Goal: Task Accomplishment & Management: Manage account settings

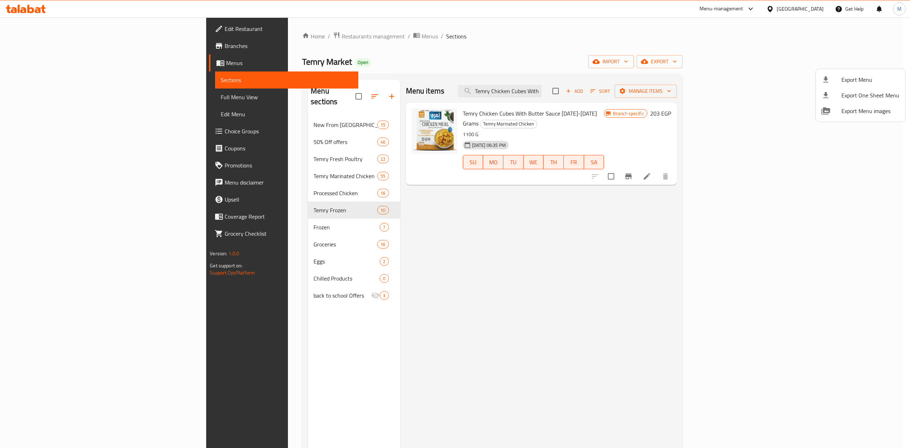
click at [54, 45] on div at bounding box center [455, 224] width 910 height 448
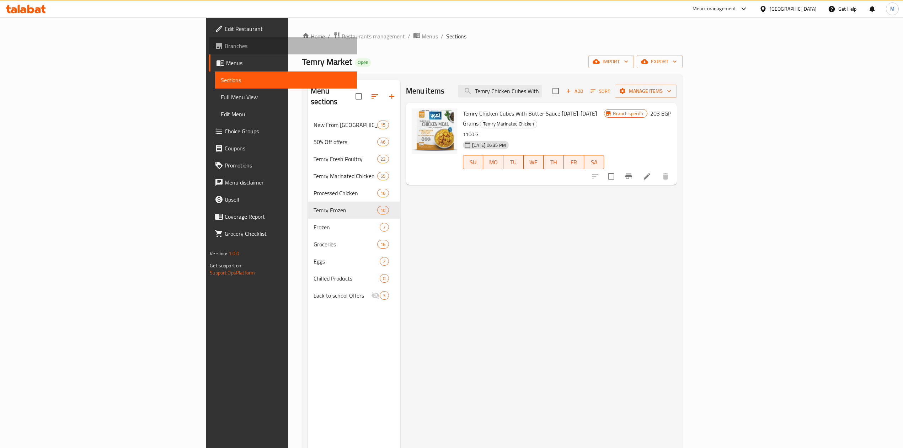
click at [225, 45] on span "Branches" at bounding box center [288, 46] width 127 height 9
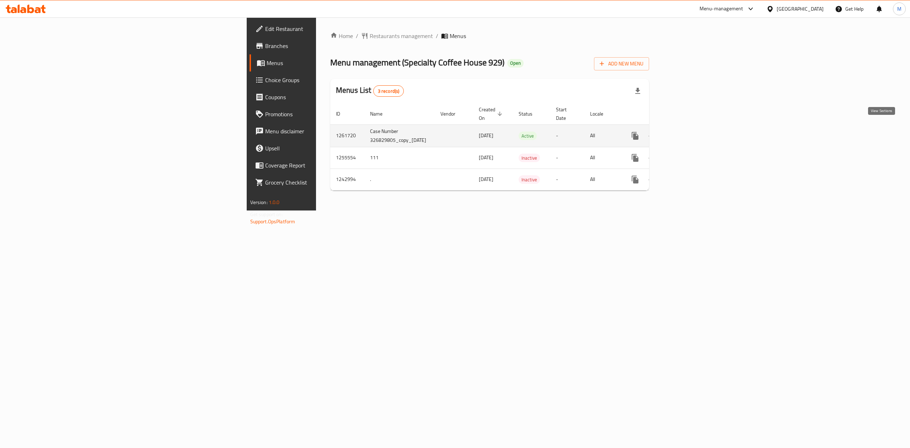
click at [695, 128] on link "enhanced table" at bounding box center [686, 135] width 17 height 17
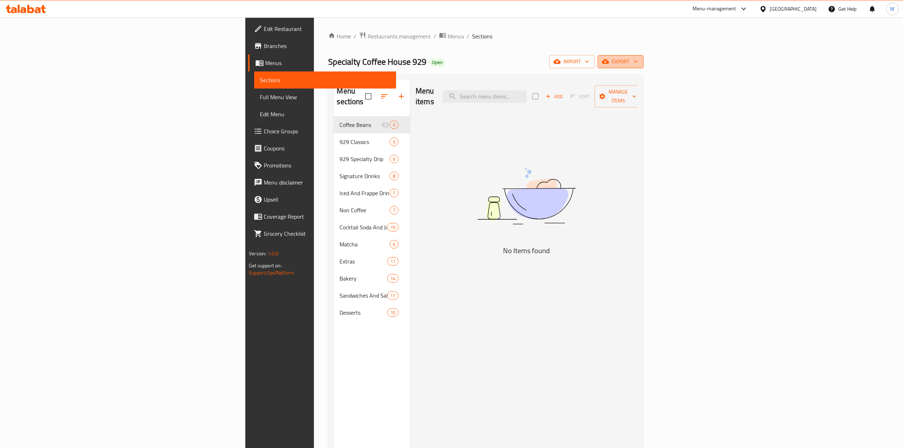
click at [643, 68] on button "export" at bounding box center [620, 61] width 46 height 13
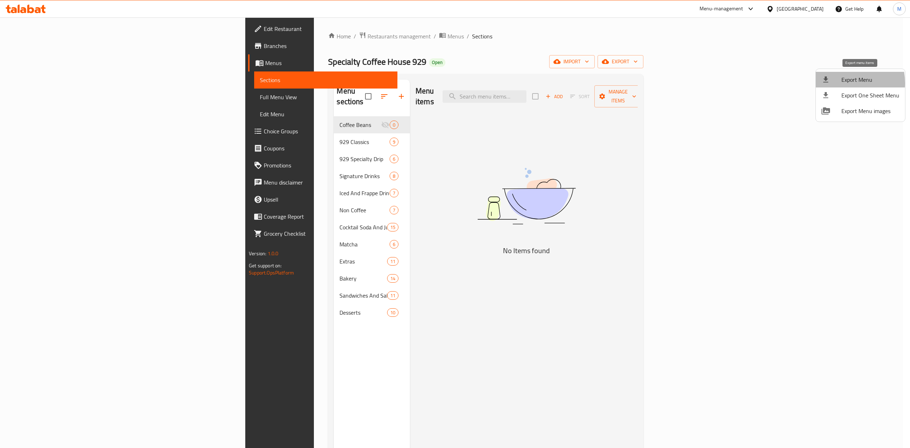
click at [838, 83] on div at bounding box center [831, 79] width 20 height 9
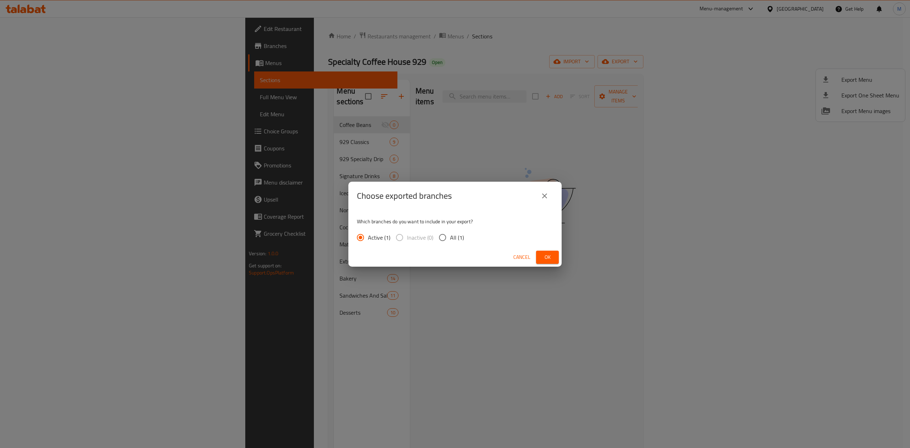
drag, startPoint x: 445, startPoint y: 236, endPoint x: 487, endPoint y: 240, distance: 42.1
click at [445, 237] on input "All (1)" at bounding box center [442, 237] width 15 height 15
radio input "true"
click at [550, 259] on span "Ok" at bounding box center [547, 257] width 11 height 9
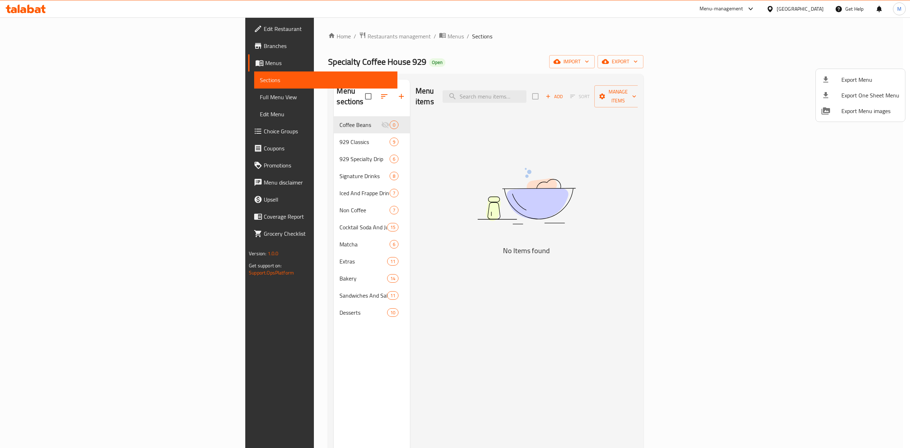
click at [194, 135] on div at bounding box center [455, 224] width 910 height 448
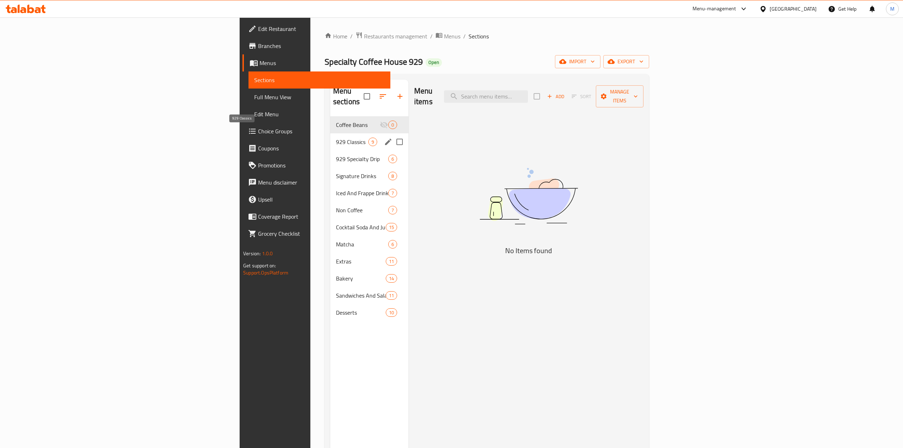
click at [336, 138] on span "929 Classics" at bounding box center [352, 142] width 32 height 9
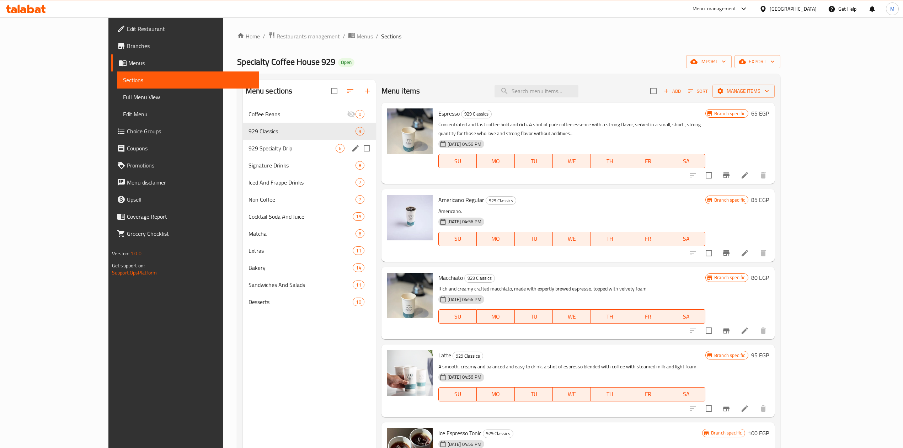
click at [269, 143] on div "929 Specialty Drip 6" at bounding box center [309, 148] width 133 height 17
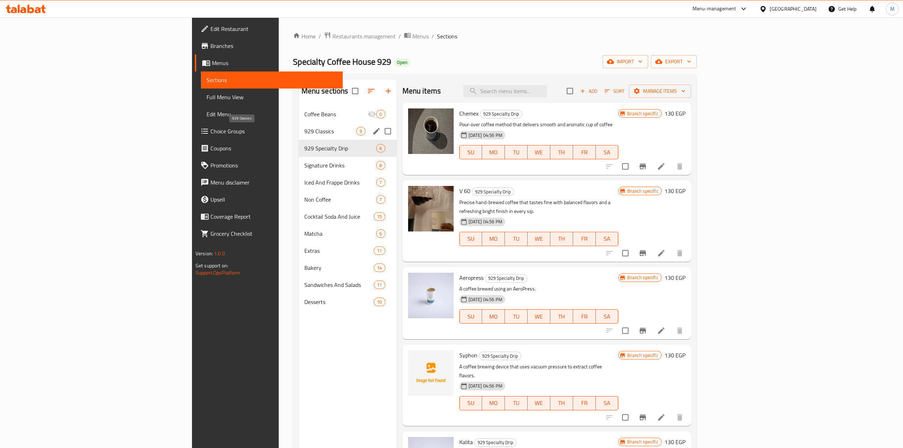
click at [304, 133] on span "929 Classics" at bounding box center [330, 131] width 52 height 9
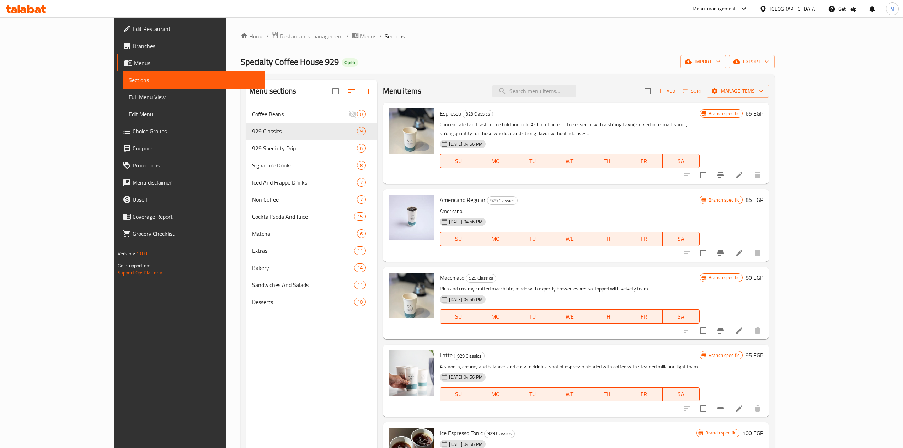
click at [749, 247] on li at bounding box center [739, 253] width 20 height 13
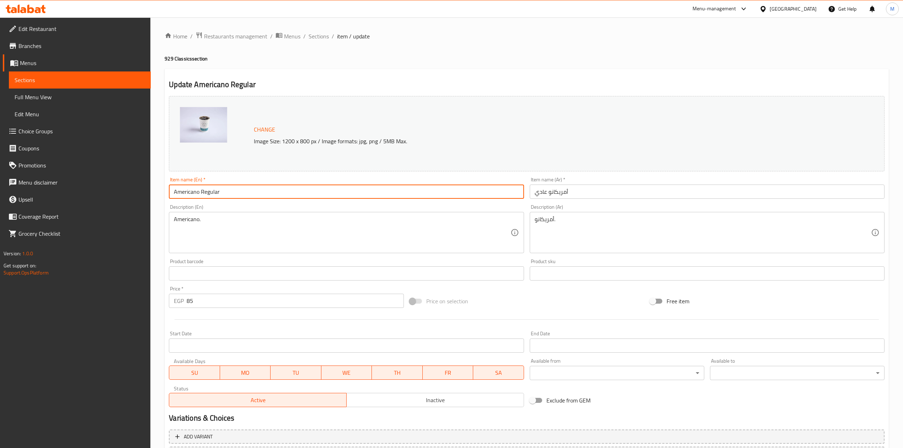
drag, startPoint x: 238, startPoint y: 190, endPoint x: 200, endPoint y: 191, distance: 38.0
click at [200, 191] on input "Americano Regular" at bounding box center [346, 191] width 355 height 14
type input "Americano"
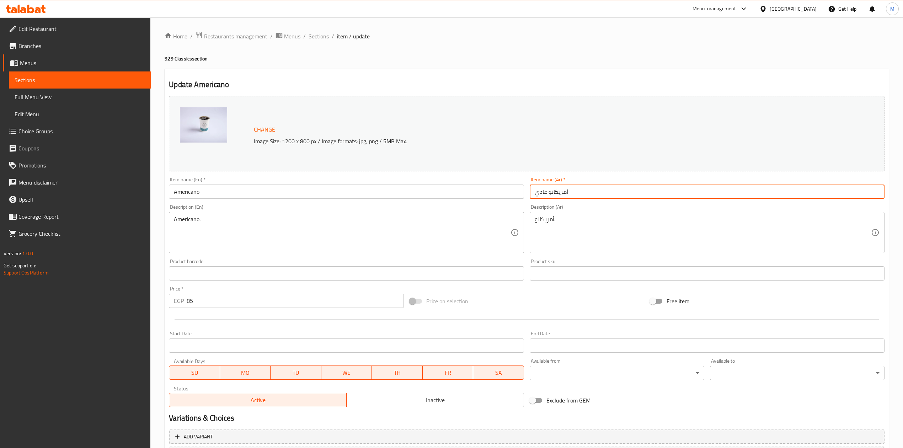
drag, startPoint x: 541, startPoint y: 194, endPoint x: 496, endPoint y: 195, distance: 44.4
click at [497, 195] on div "Change Image Size: 1200 x 800 px / Image formats: jpg, png / 5MB Max. Item name…" at bounding box center [526, 251] width 721 height 317
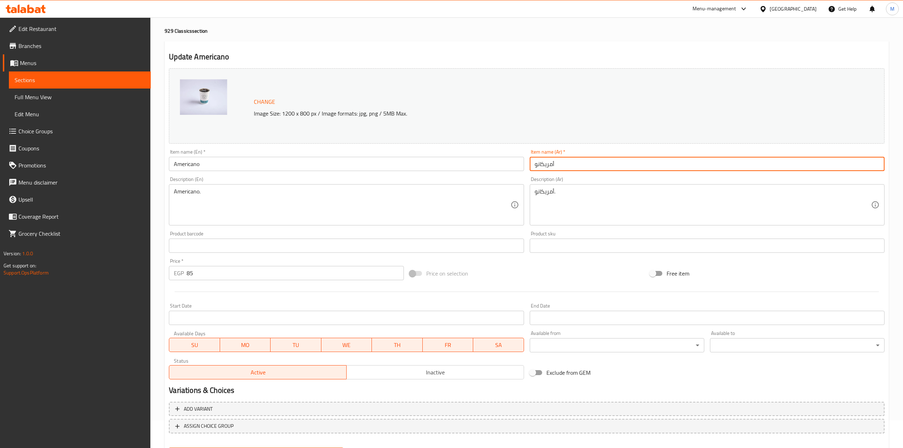
scroll to position [64, 0]
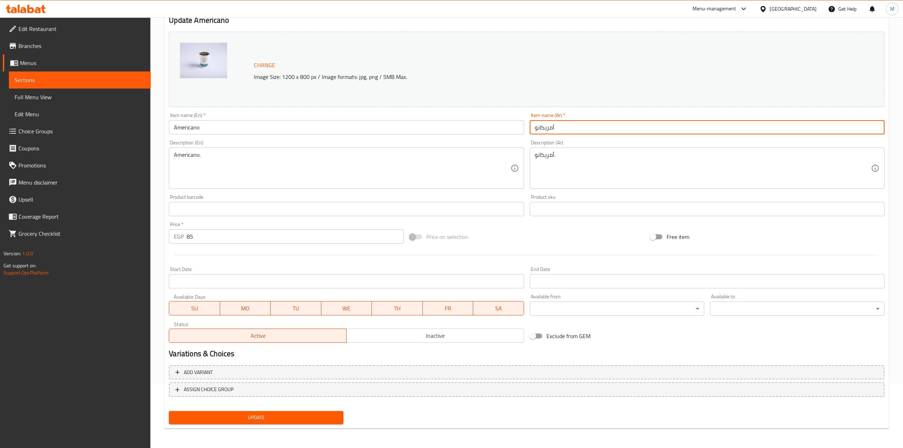
type input "أمريكانو"
click at [331, 409] on div "Update" at bounding box center [256, 417] width 180 height 19
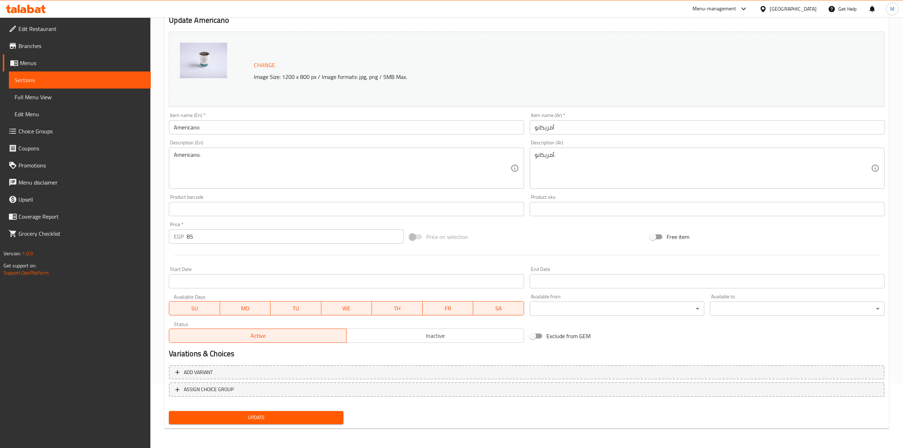
click at [332, 410] on div "Update" at bounding box center [256, 417] width 180 height 19
click at [333, 411] on button "Update" at bounding box center [256, 417] width 175 height 13
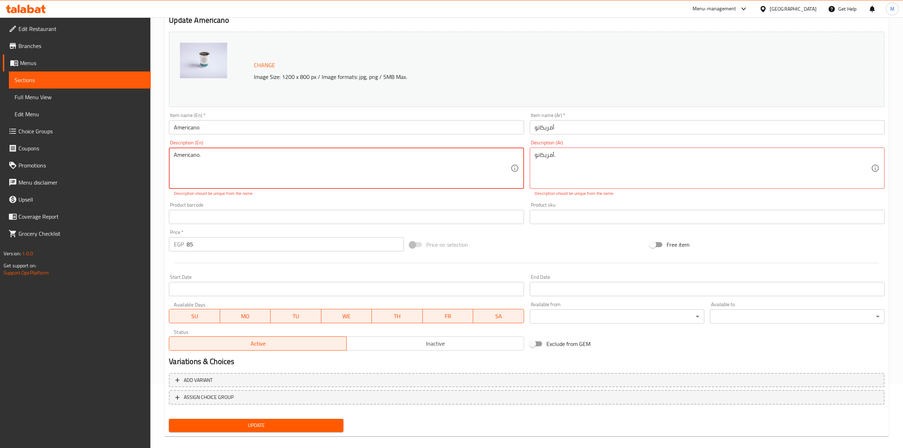
click at [335, 419] on button "Update" at bounding box center [256, 425] width 175 height 13
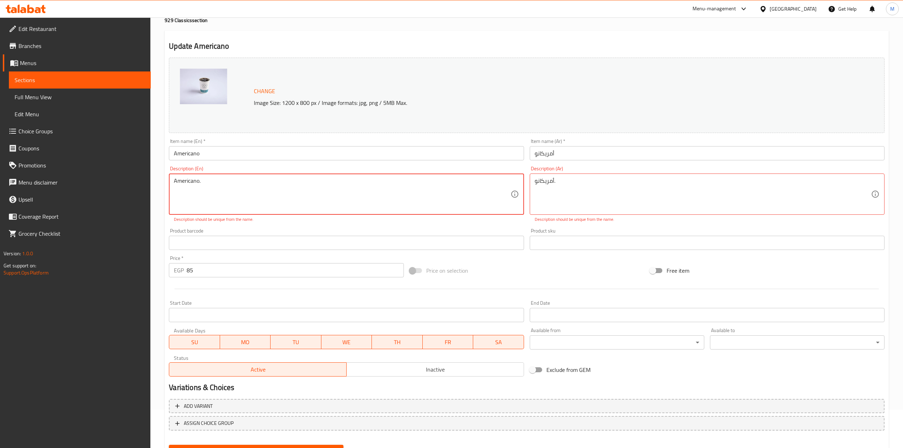
scroll to position [17, 0]
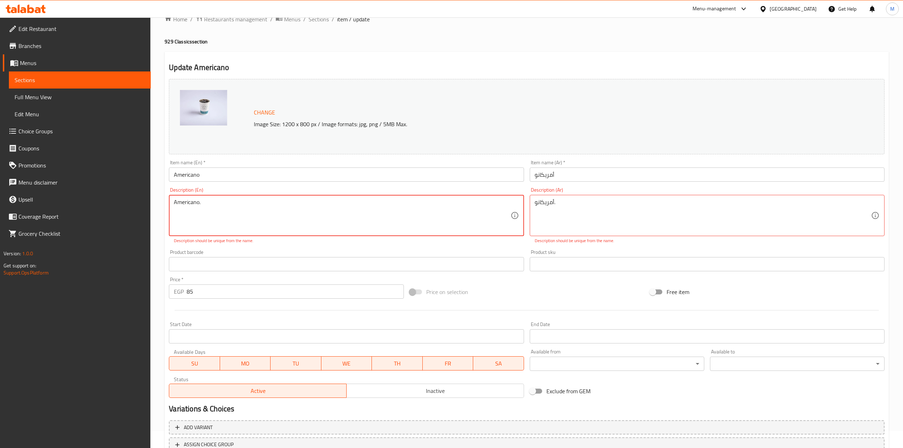
click at [357, 210] on textarea "Americano." at bounding box center [342, 216] width 336 height 34
click at [600, 216] on textarea "أمريكانو." at bounding box center [703, 216] width 336 height 34
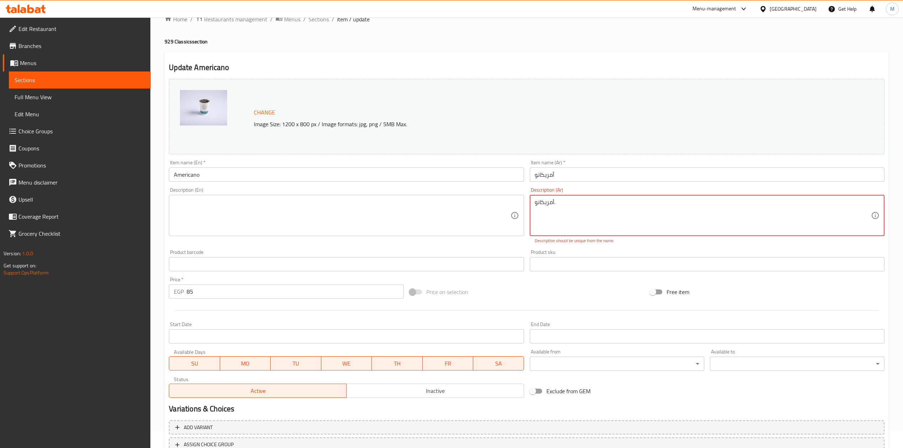
click at [600, 216] on textarea "أمريكانو." at bounding box center [703, 216] width 336 height 34
type textarea "أمريكانو"
click at [600, 216] on textarea "أمريكانو" at bounding box center [703, 216] width 336 height 34
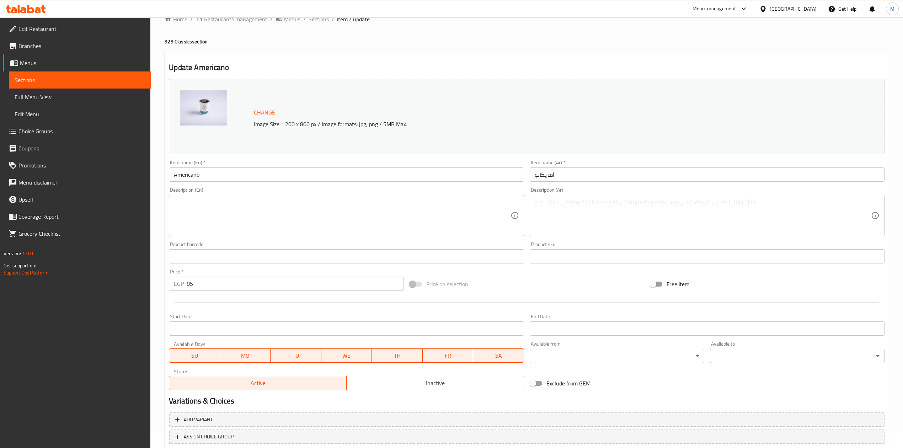
click at [599, 285] on div "Price on selection" at bounding box center [527, 283] width 240 height 19
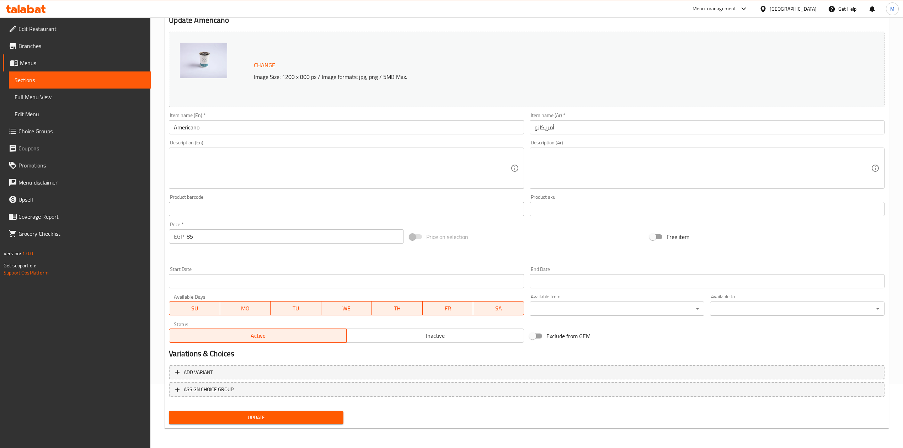
click at [338, 423] on button "Update" at bounding box center [256, 417] width 175 height 13
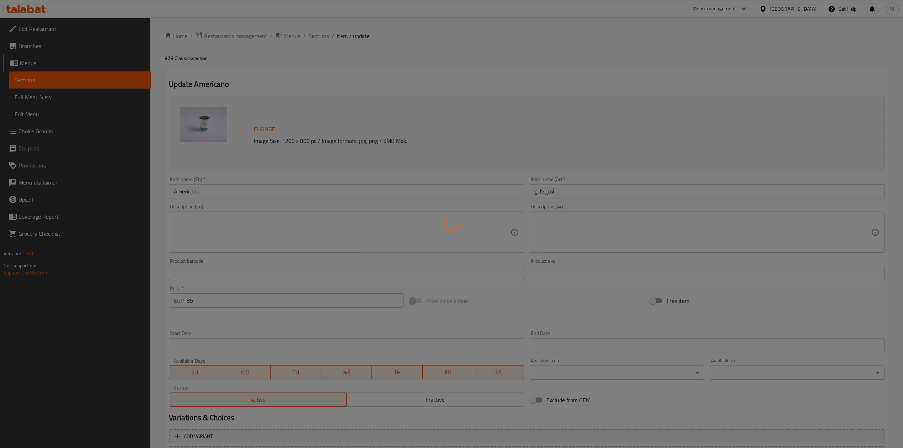
scroll to position [0, 0]
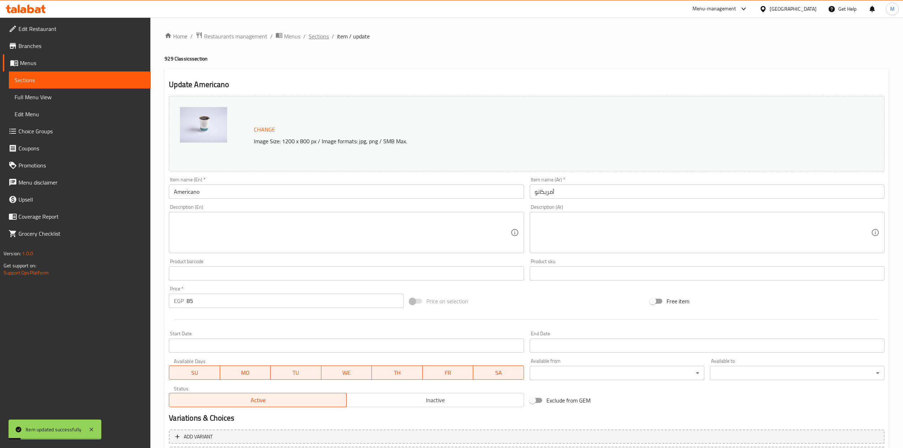
click at [320, 37] on span "Sections" at bounding box center [319, 36] width 20 height 9
